Goal: Navigation & Orientation: Find specific page/section

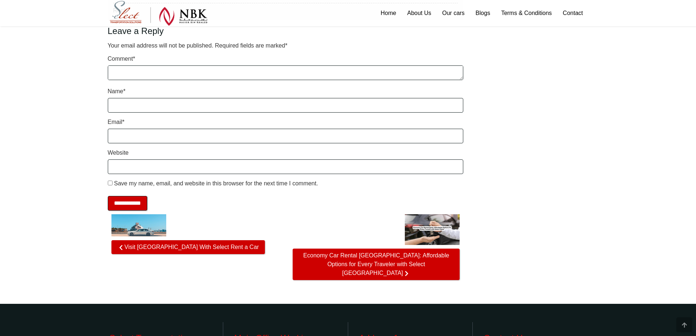
scroll to position [1292, 0]
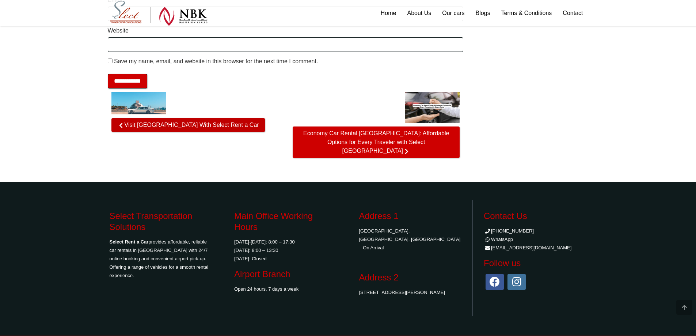
click at [166, 121] on span "Visit [GEOGRAPHIC_DATA] With Select Rent a Car" at bounding box center [187, 125] width 153 height 14
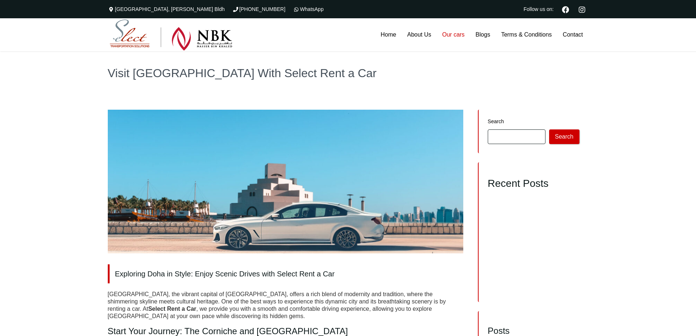
click at [462, 32] on link "Our cars" at bounding box center [453, 34] width 33 height 33
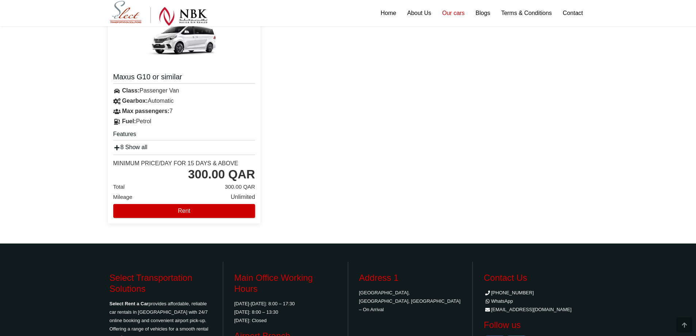
scroll to position [1452, 0]
